Goal: Task Accomplishment & Management: Manage account settings

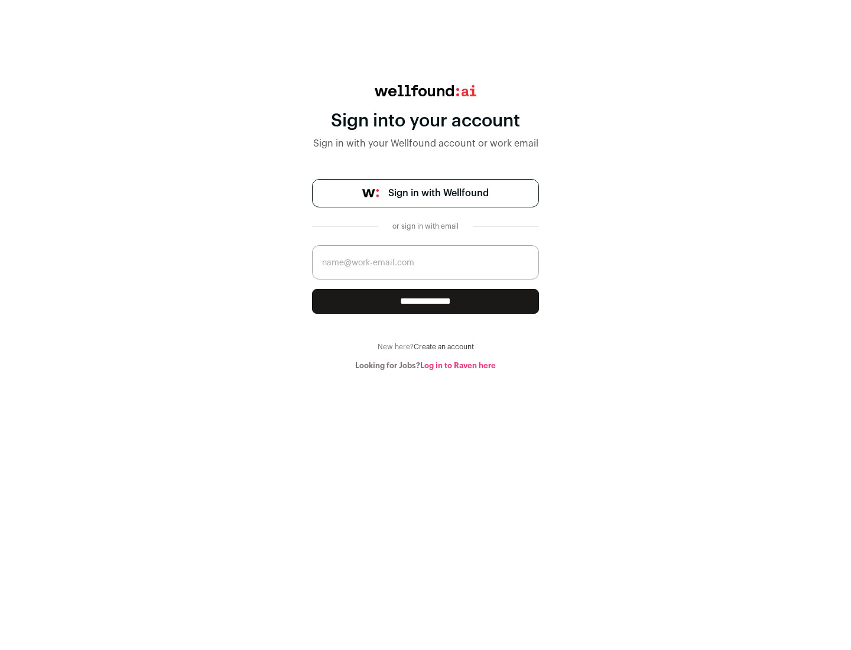
click at [438, 193] on span "Sign in with Wellfound" at bounding box center [438, 193] width 100 height 14
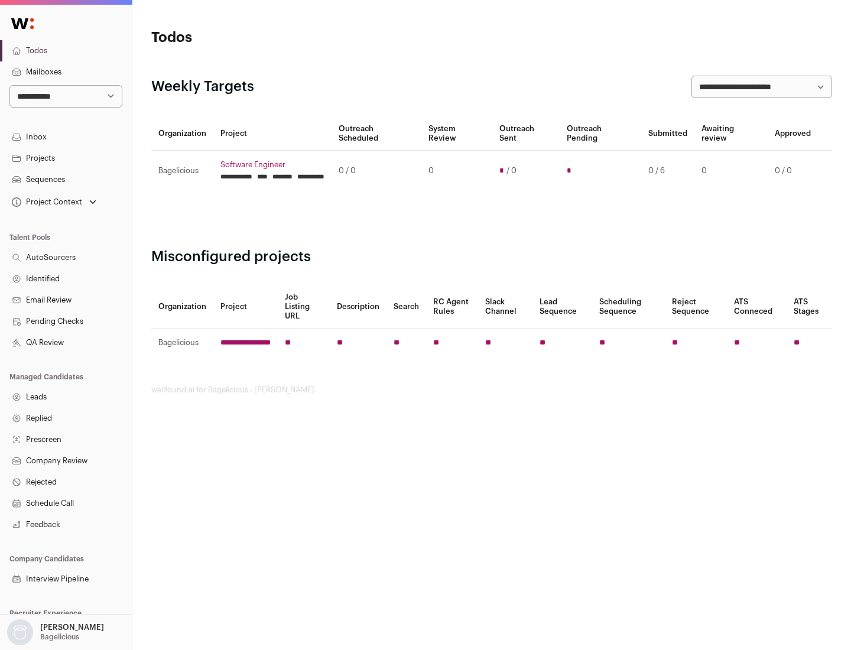
click at [66, 158] on link "Projects" at bounding box center [66, 158] width 132 height 21
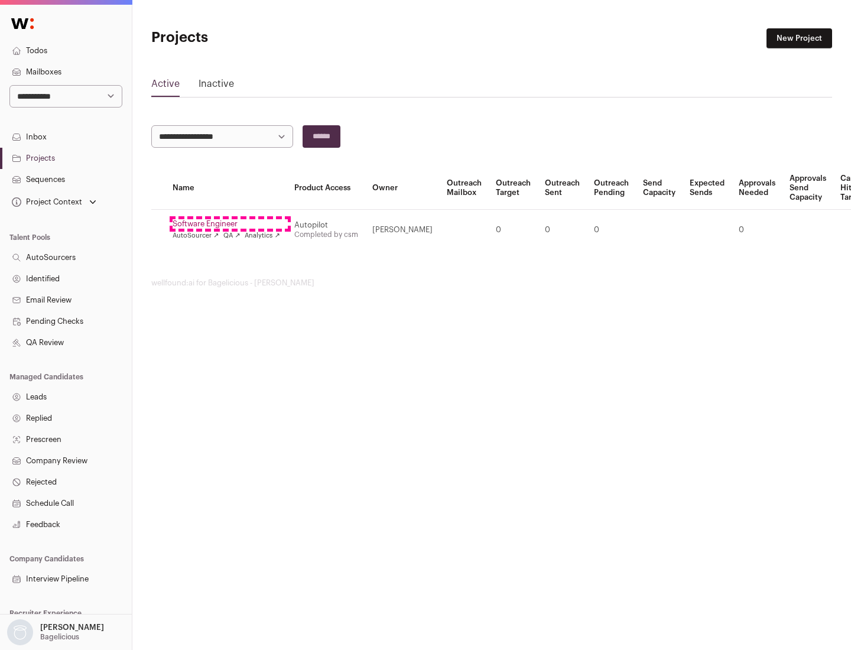
click at [230, 224] on link "Software Engineer" at bounding box center [227, 223] width 108 height 9
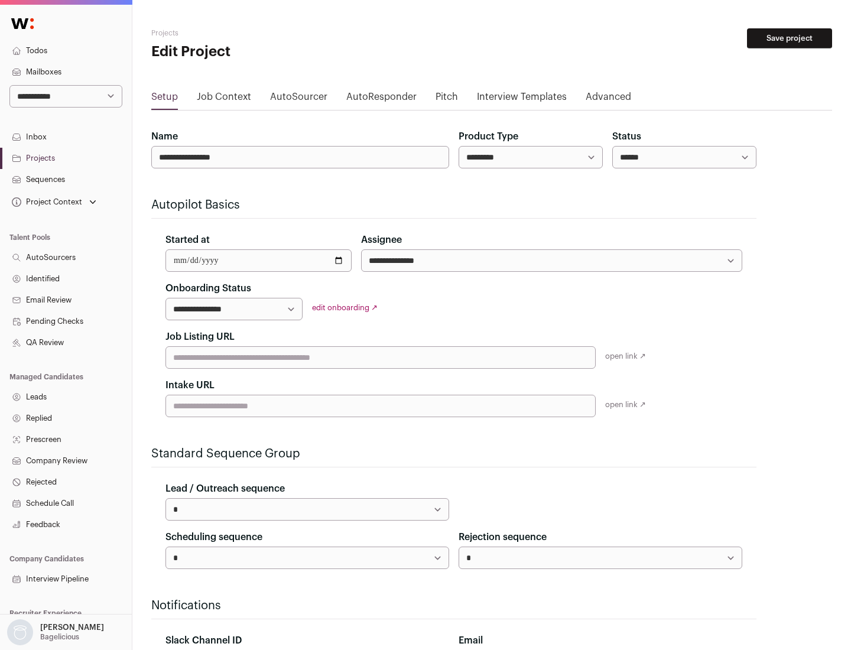
click at [789, 38] on button "Save project" at bounding box center [789, 38] width 85 height 20
